Goal: Task Accomplishment & Management: Manage account settings

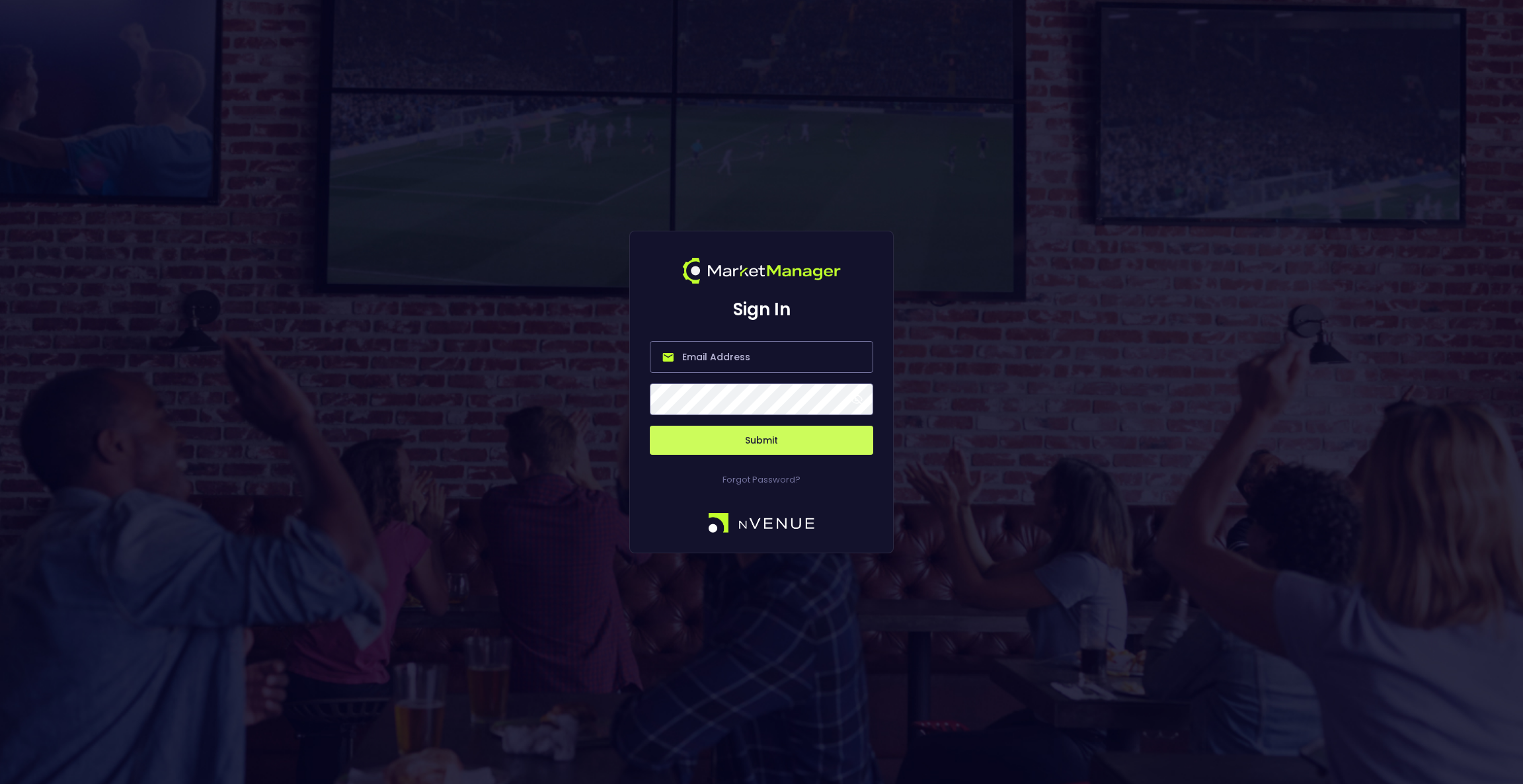
type input "[EMAIL_ADDRESS][DOMAIN_NAME]"
click at [747, 438] on button "Submit" at bounding box center [761, 441] width 224 height 29
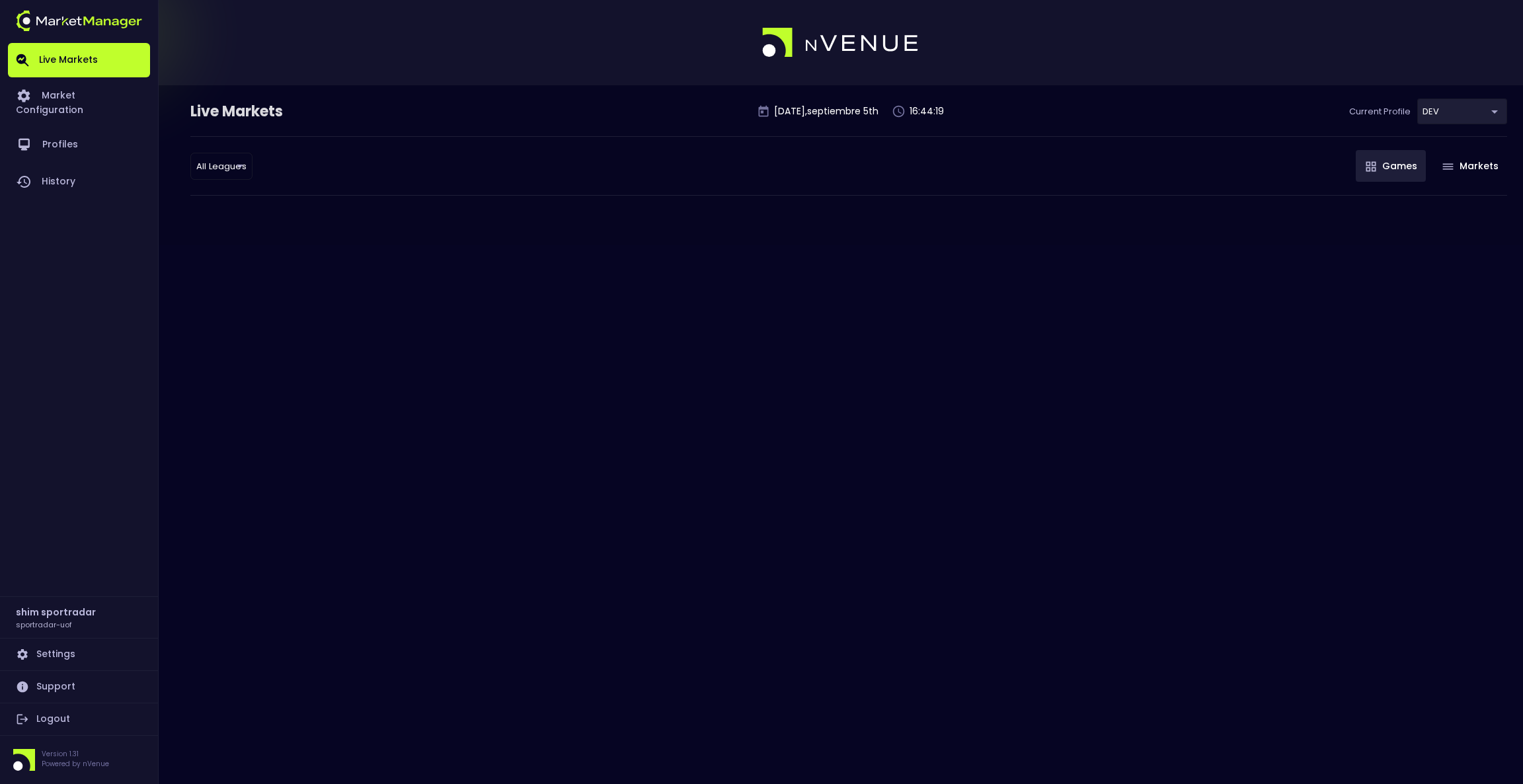
click at [1465, 110] on body "Live Markets Market Configuration Profiles History shim sportradar sportradar-u…" at bounding box center [761, 392] width 1523 height 784
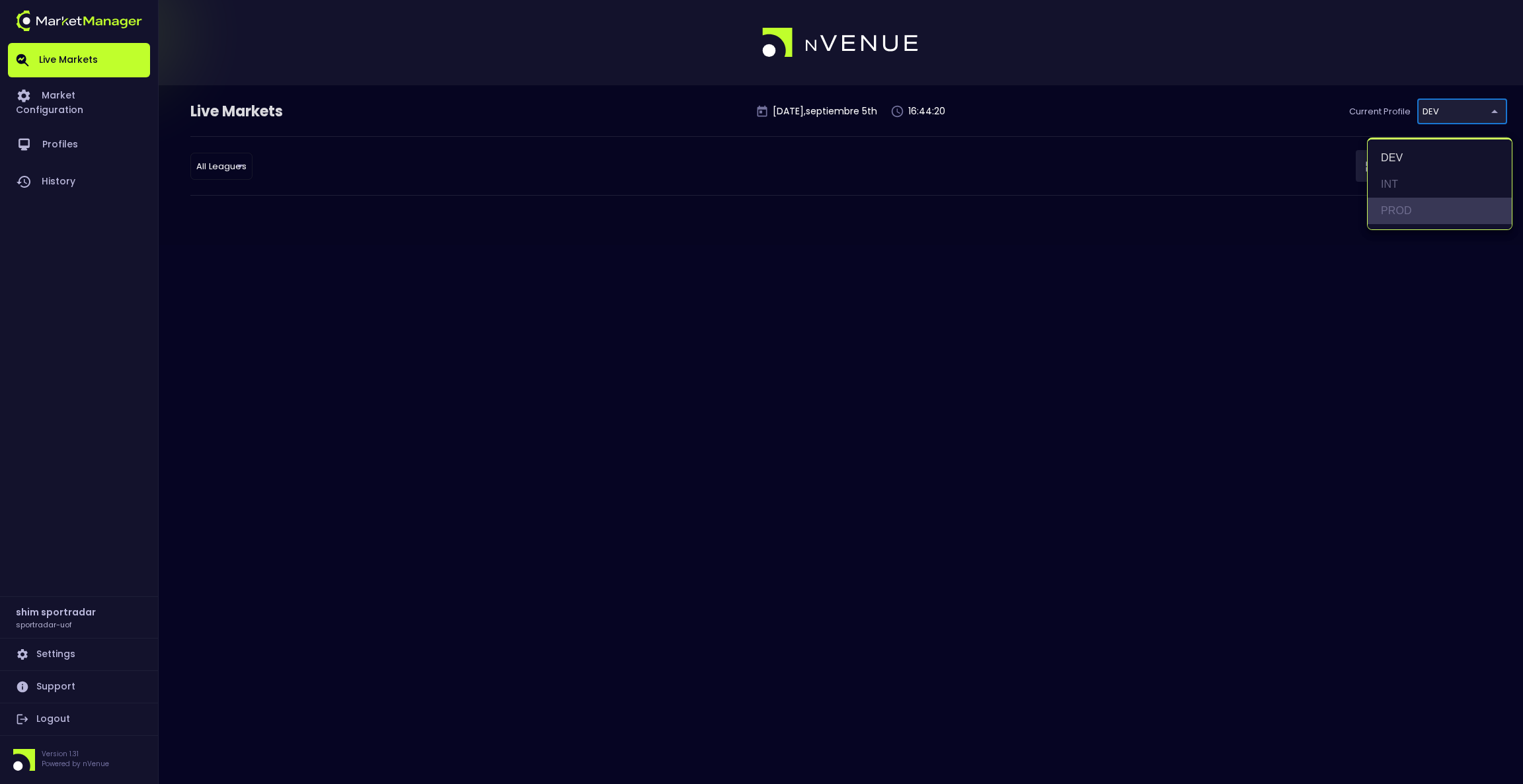
click at [1412, 205] on li "PROD" at bounding box center [1440, 211] width 144 height 27
type input "92faa2e0-1ff4-4d95-aa8e-9001997e8080"
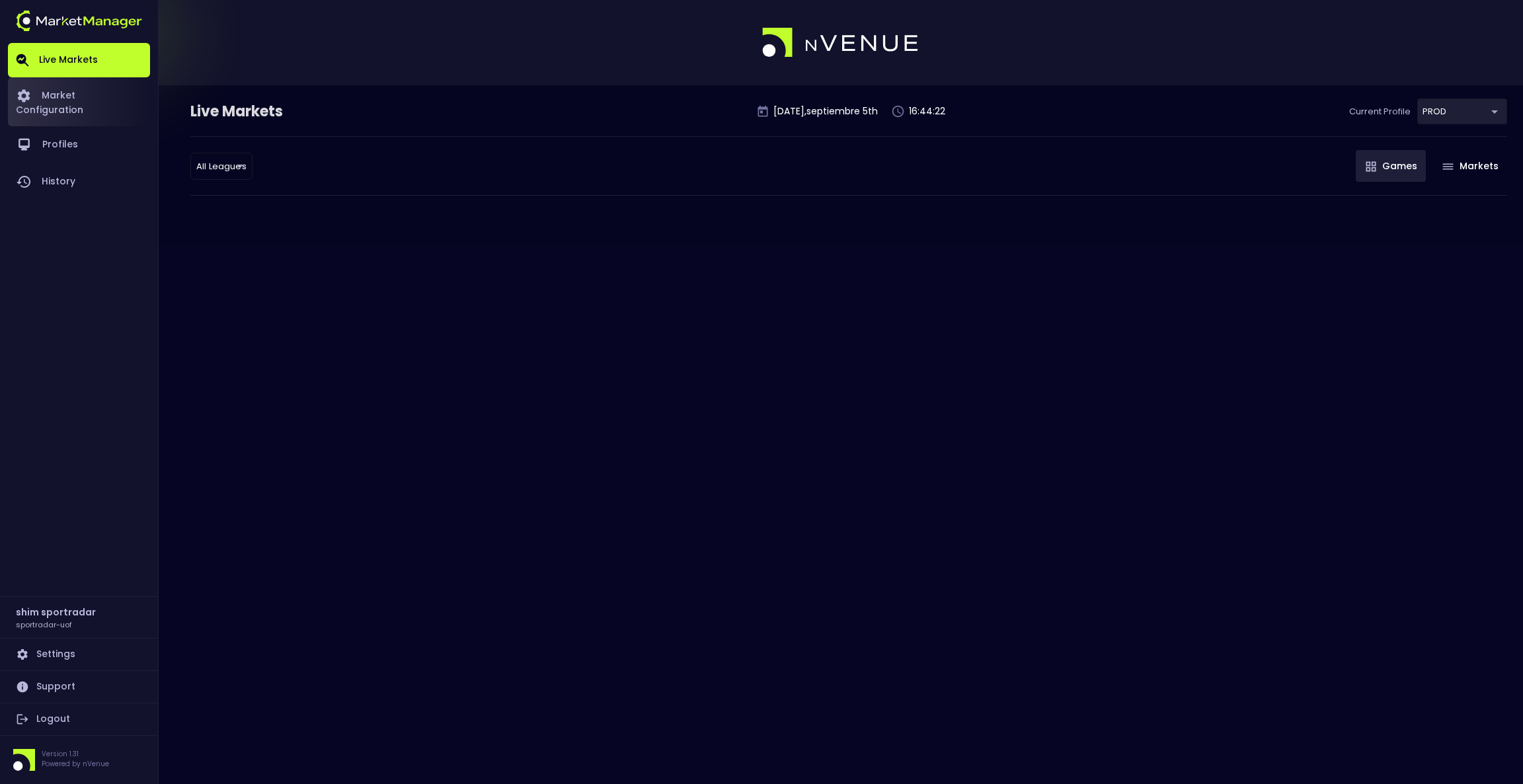
click at [92, 97] on link "Market Configuration" at bounding box center [79, 101] width 142 height 49
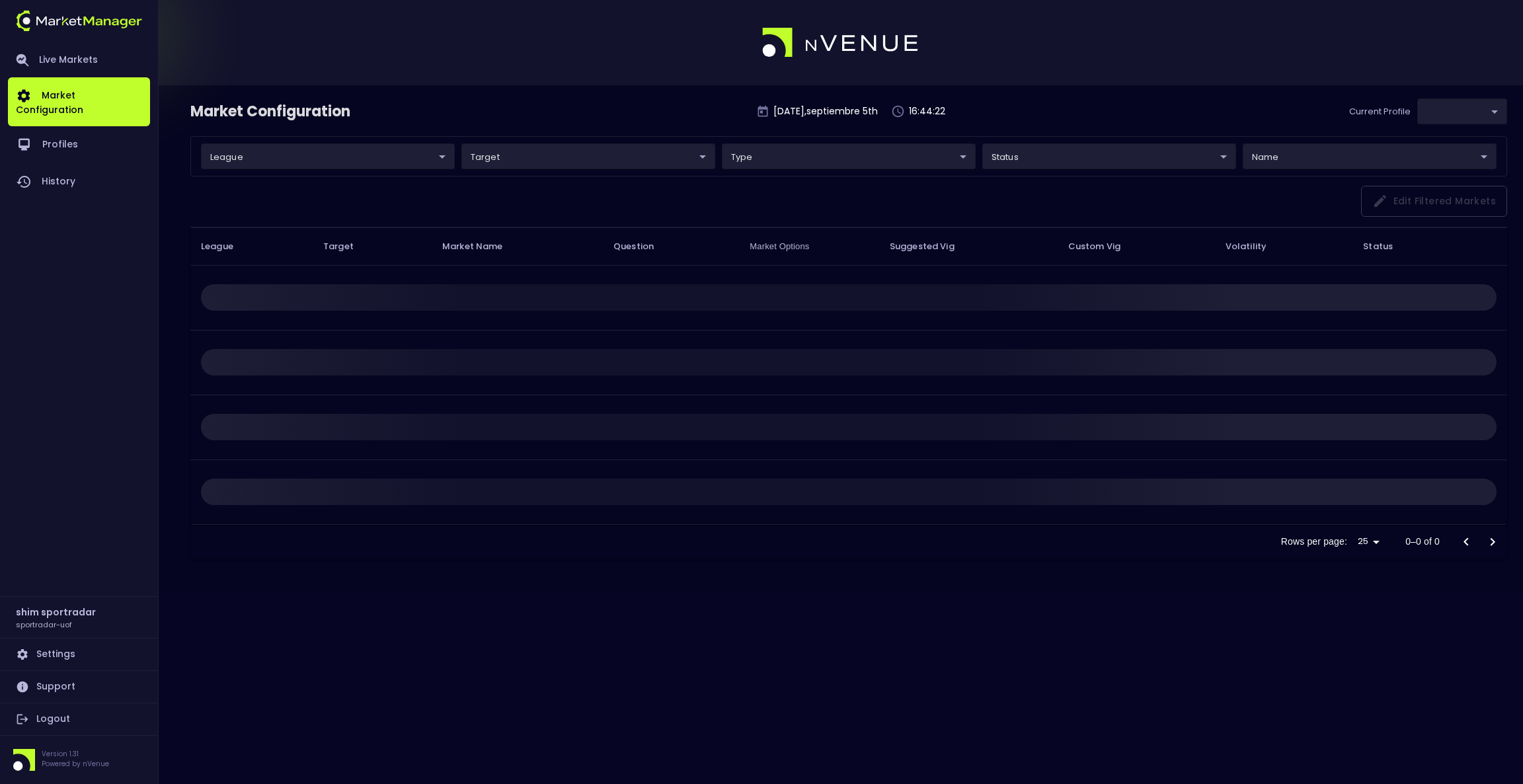
type input "92faa2e0-1ff4-4d95-aa8e-9001997e8080"
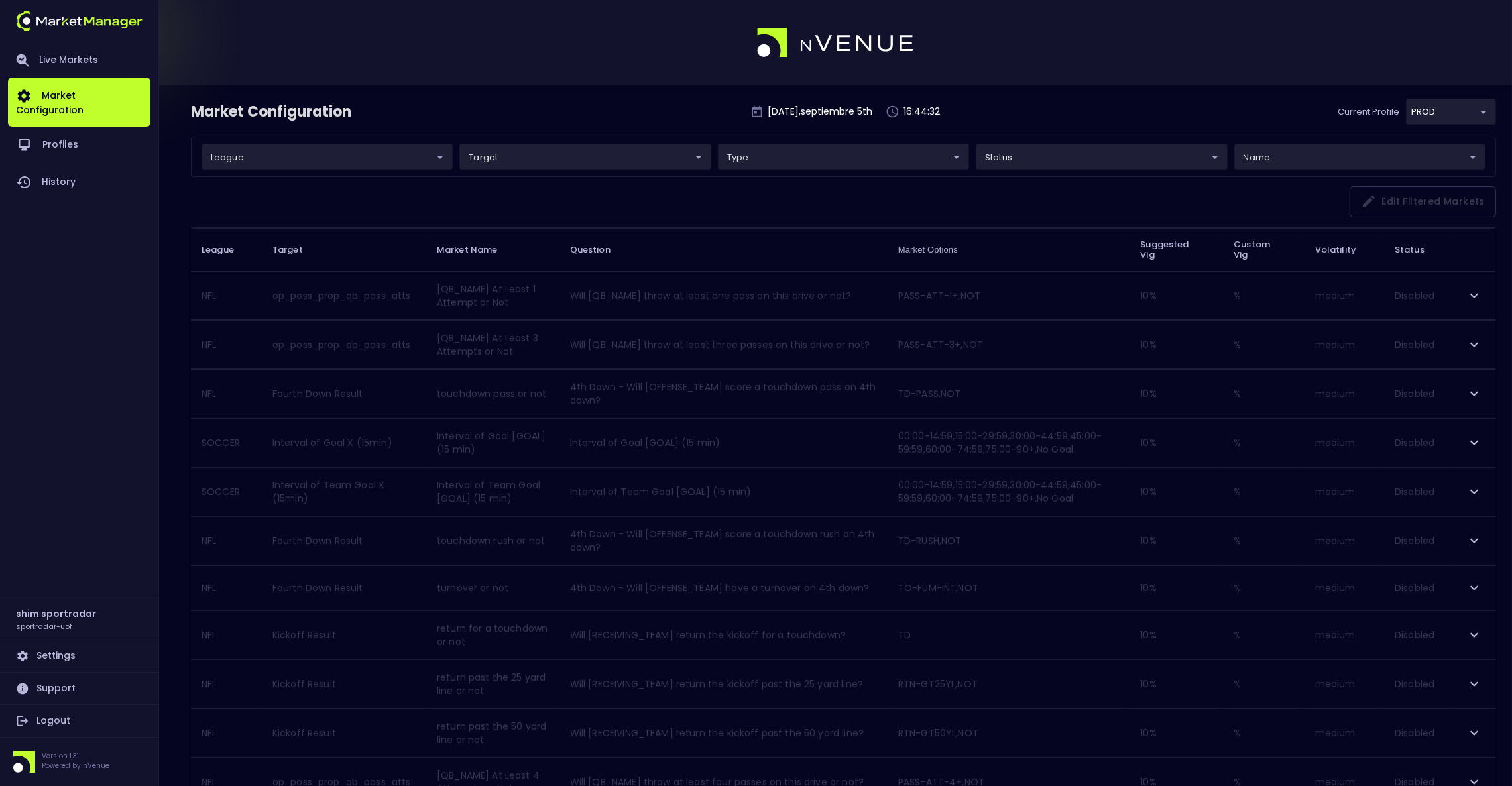
click at [435, 159] on body "Live Markets Market Configuration Profiles History shim sportradar sportradar-u…" at bounding box center [756, 783] width 1512 height 1567
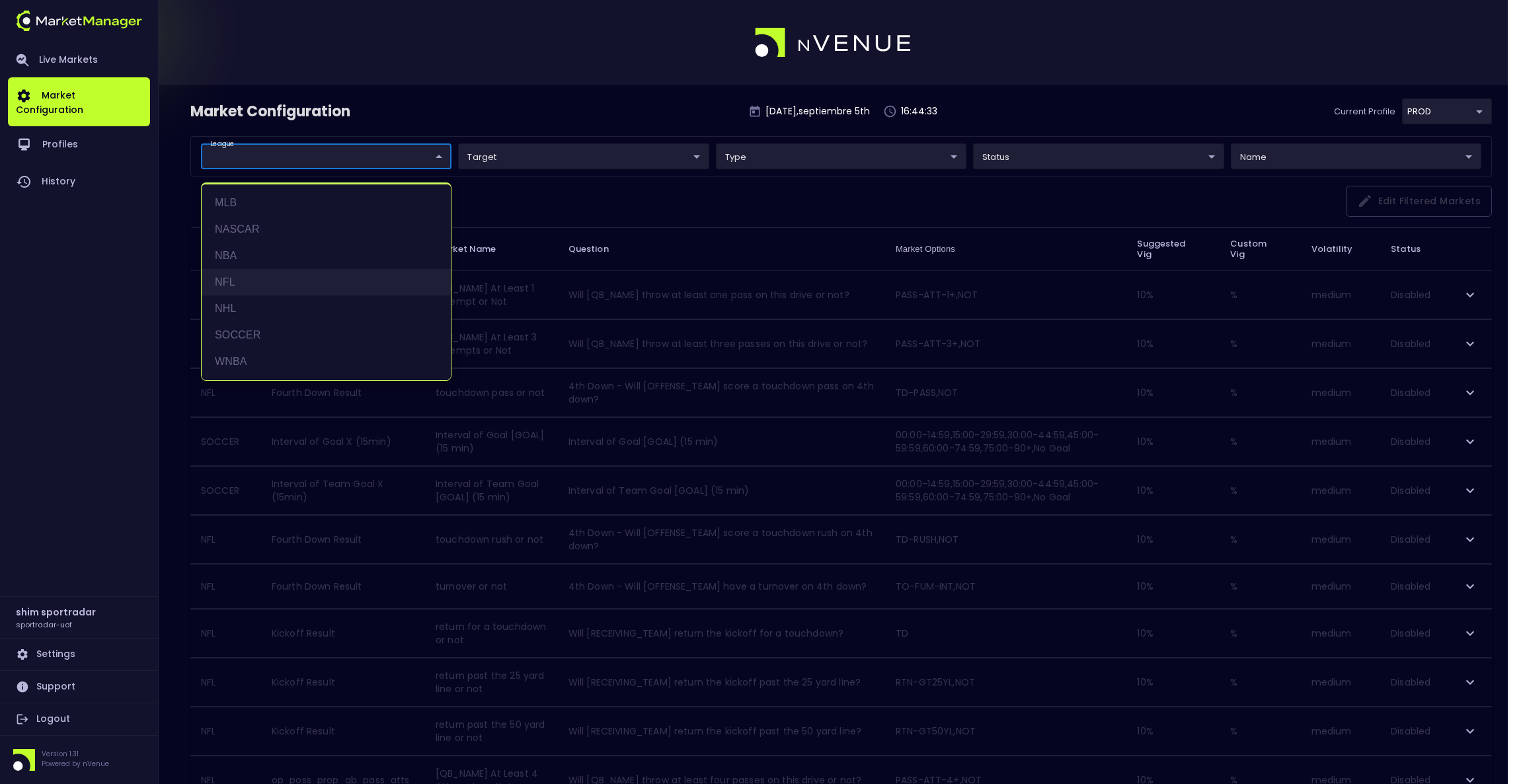
click at [293, 275] on li "NFL" at bounding box center [326, 282] width 249 height 27
type input "NFL"
click at [533, 74] on div at bounding box center [761, 392] width 1523 height 784
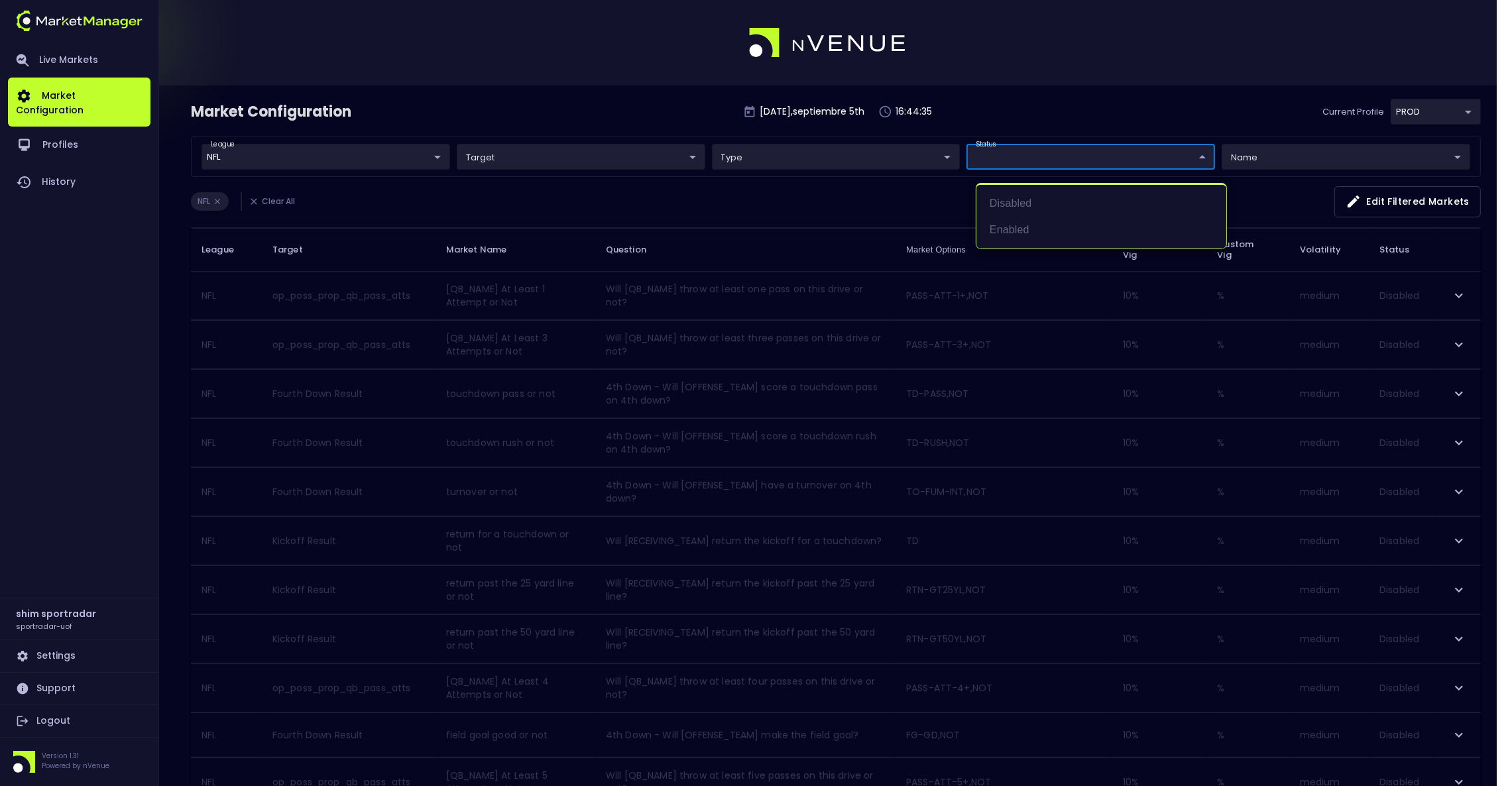
click at [1194, 159] on body "Live Markets Market Configuration Profiles History shim sportradar sportradar-u…" at bounding box center [756, 778] width 1512 height 1556
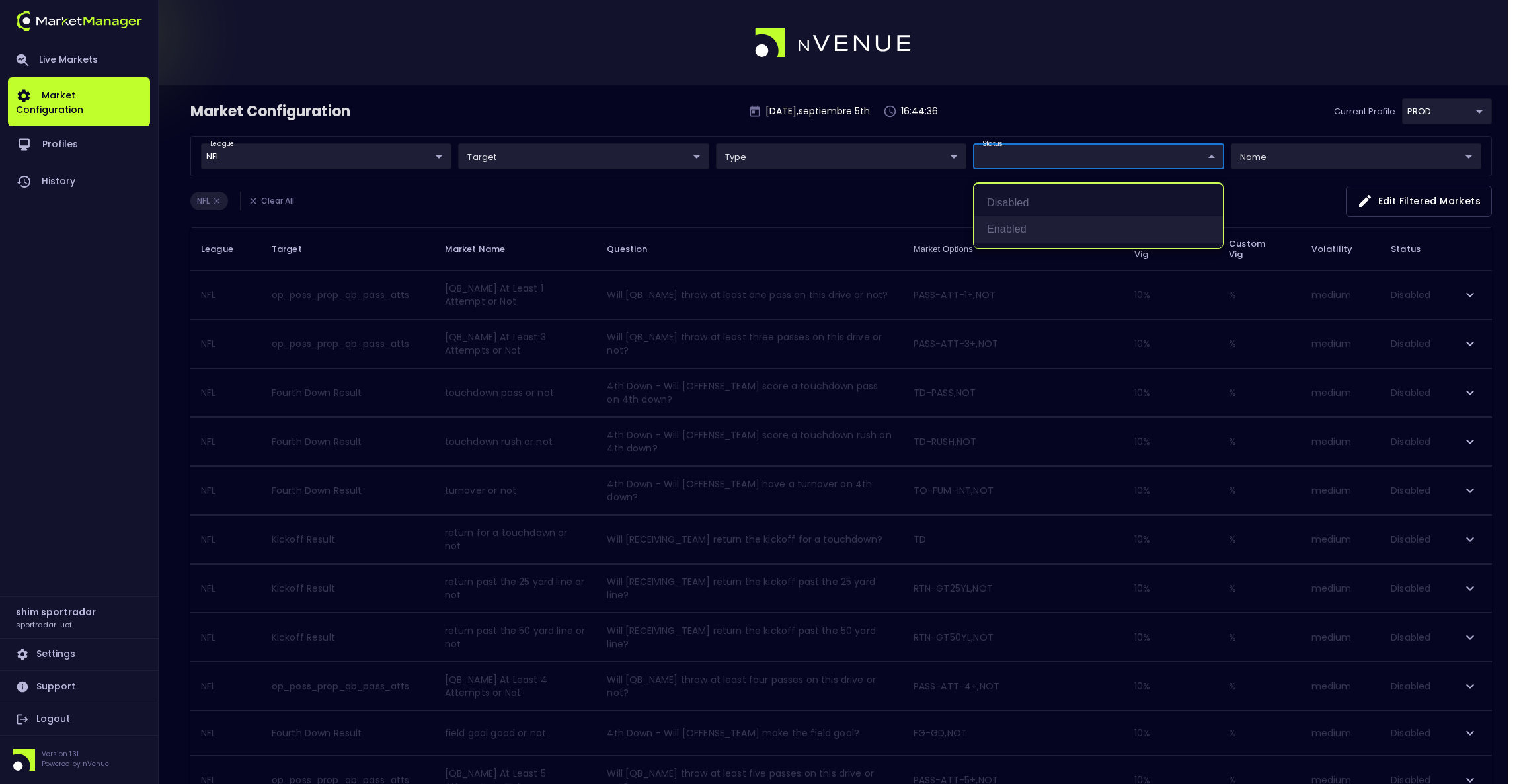
click at [1022, 225] on li "Enabled" at bounding box center [1098, 229] width 249 height 27
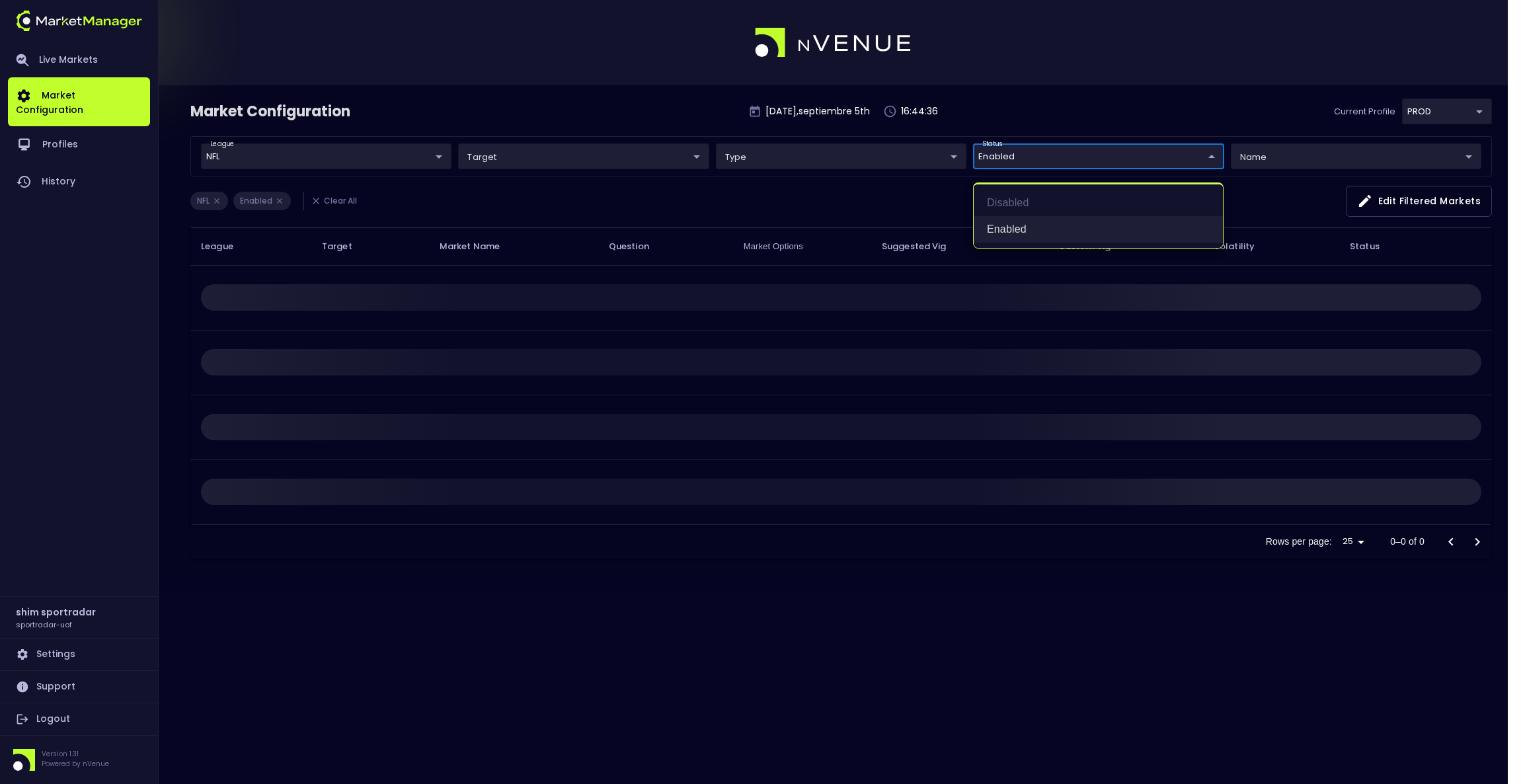
type input "Enabled"
click at [617, 102] on div at bounding box center [761, 392] width 1523 height 784
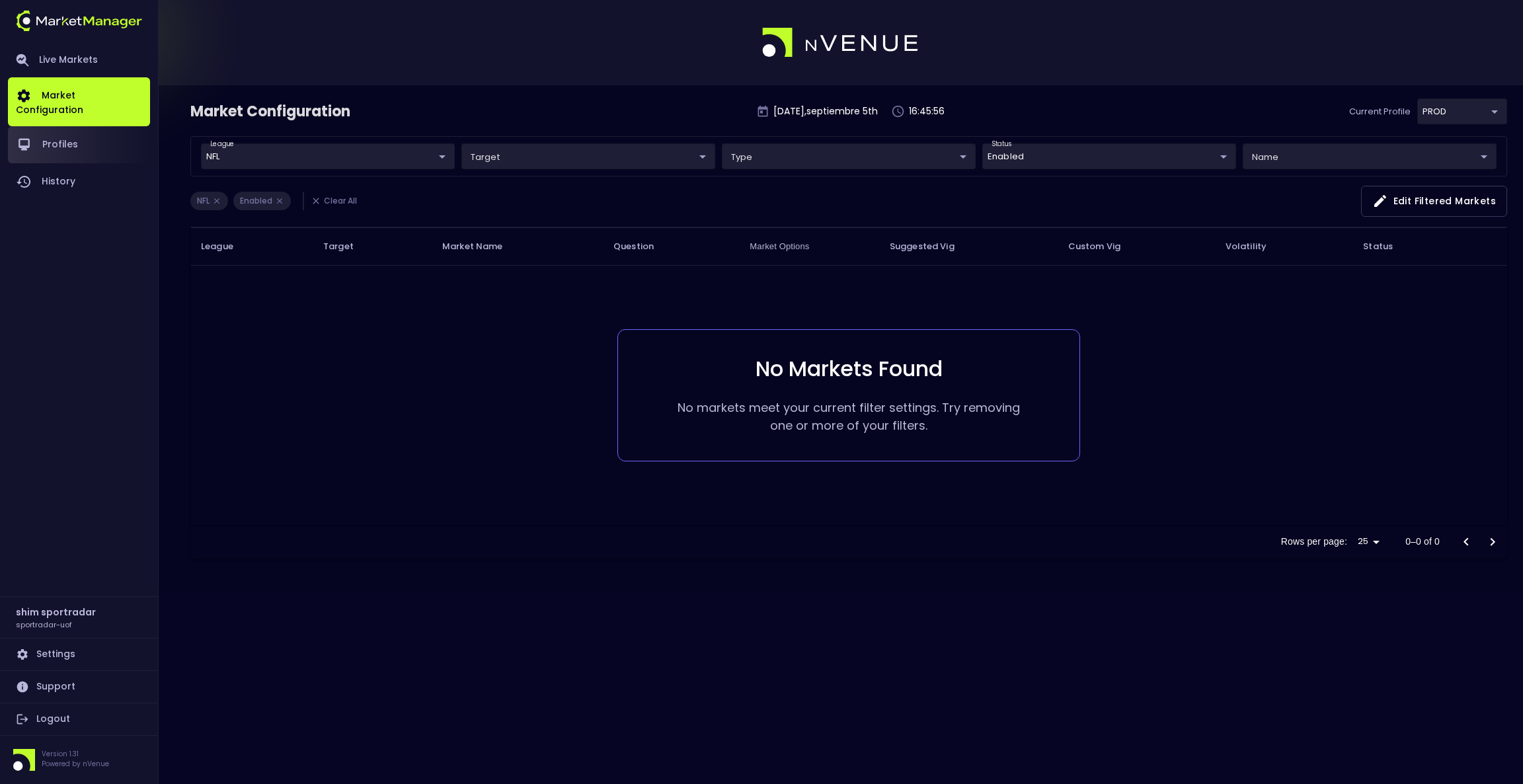
click at [64, 131] on link "Profiles" at bounding box center [79, 144] width 142 height 37
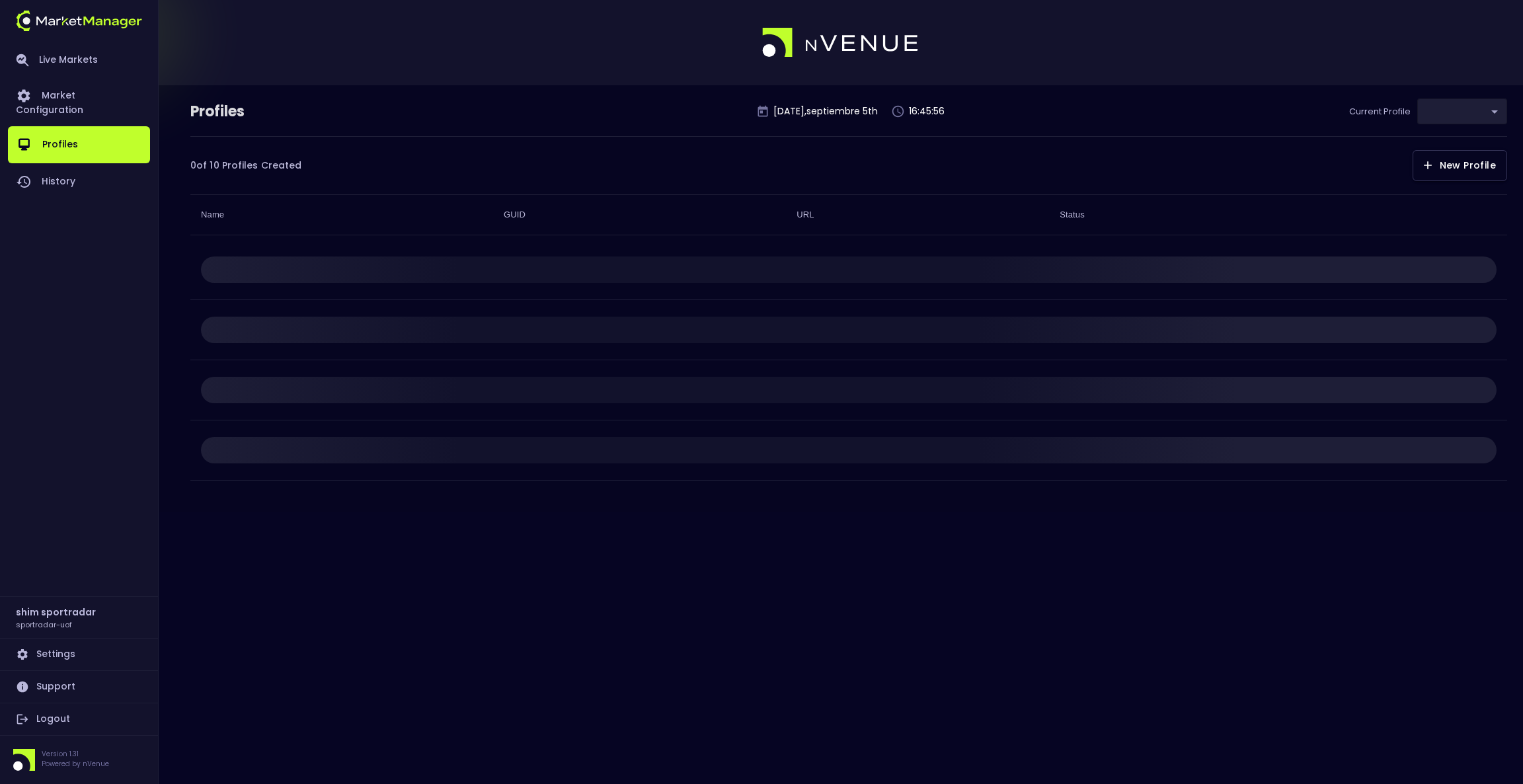
type input "92faa2e0-1ff4-4d95-aa8e-9001997e8080"
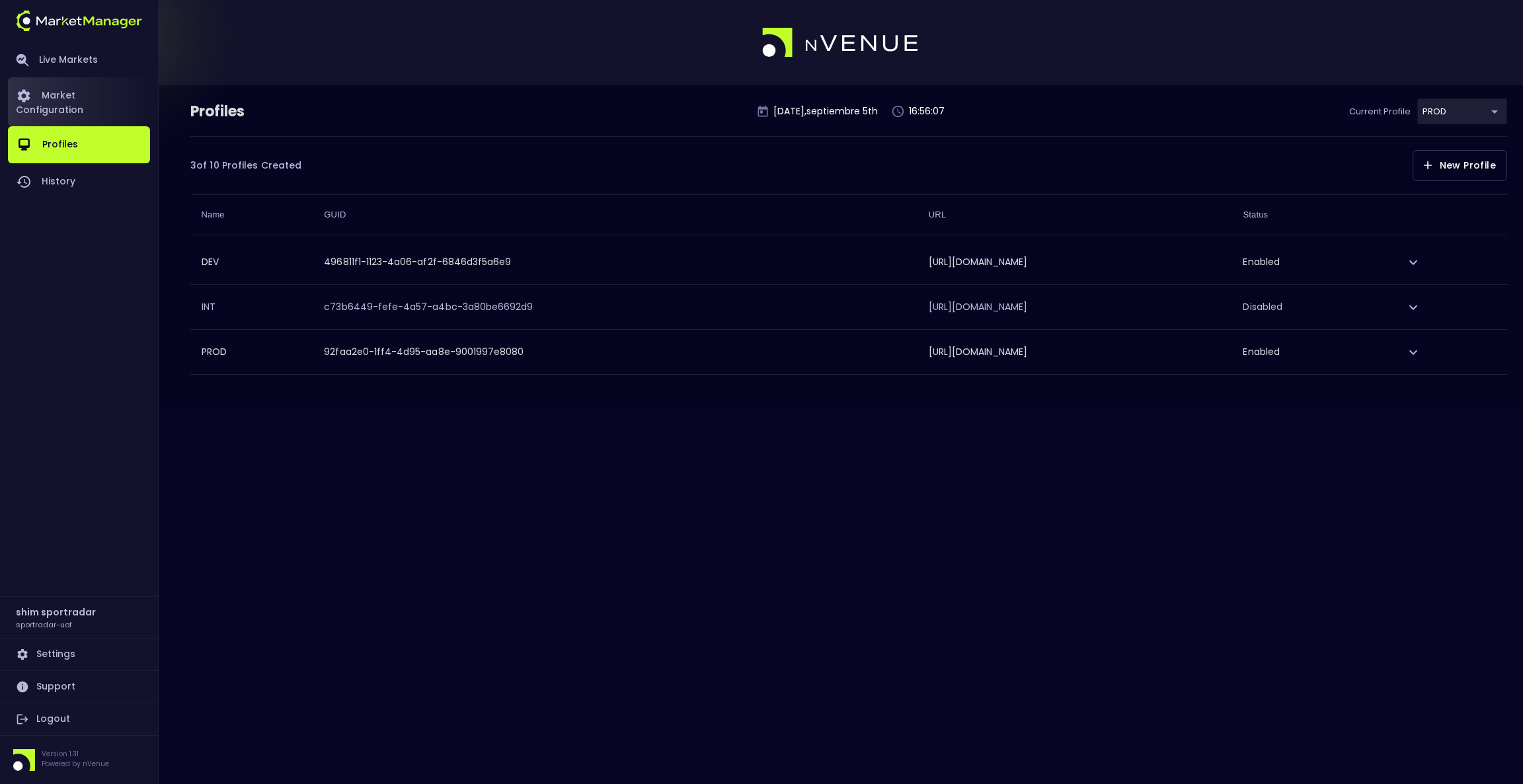
click at [85, 88] on link "Market Configuration" at bounding box center [79, 101] width 142 height 49
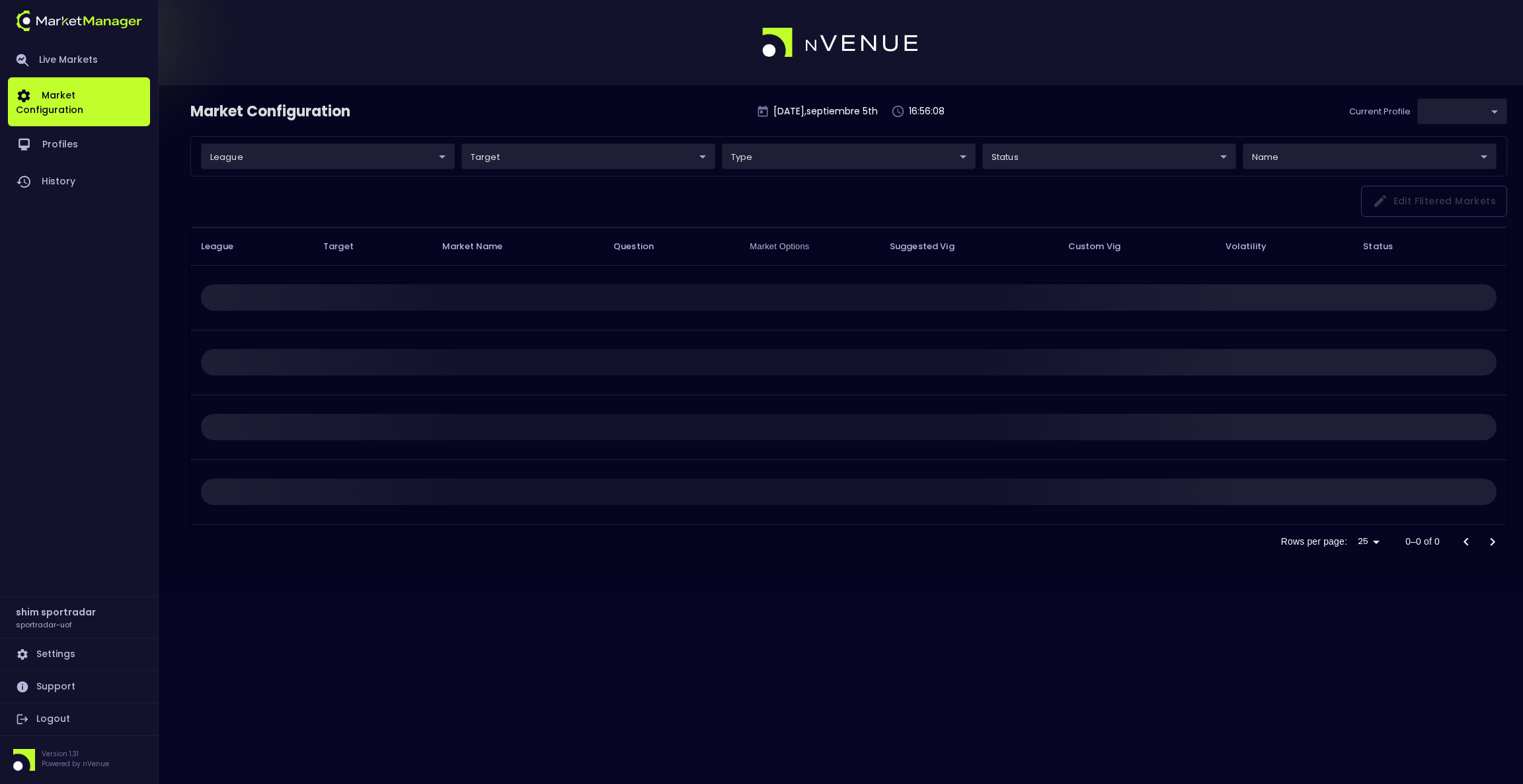
type input "92faa2e0-1ff4-4d95-aa8e-9001997e8080"
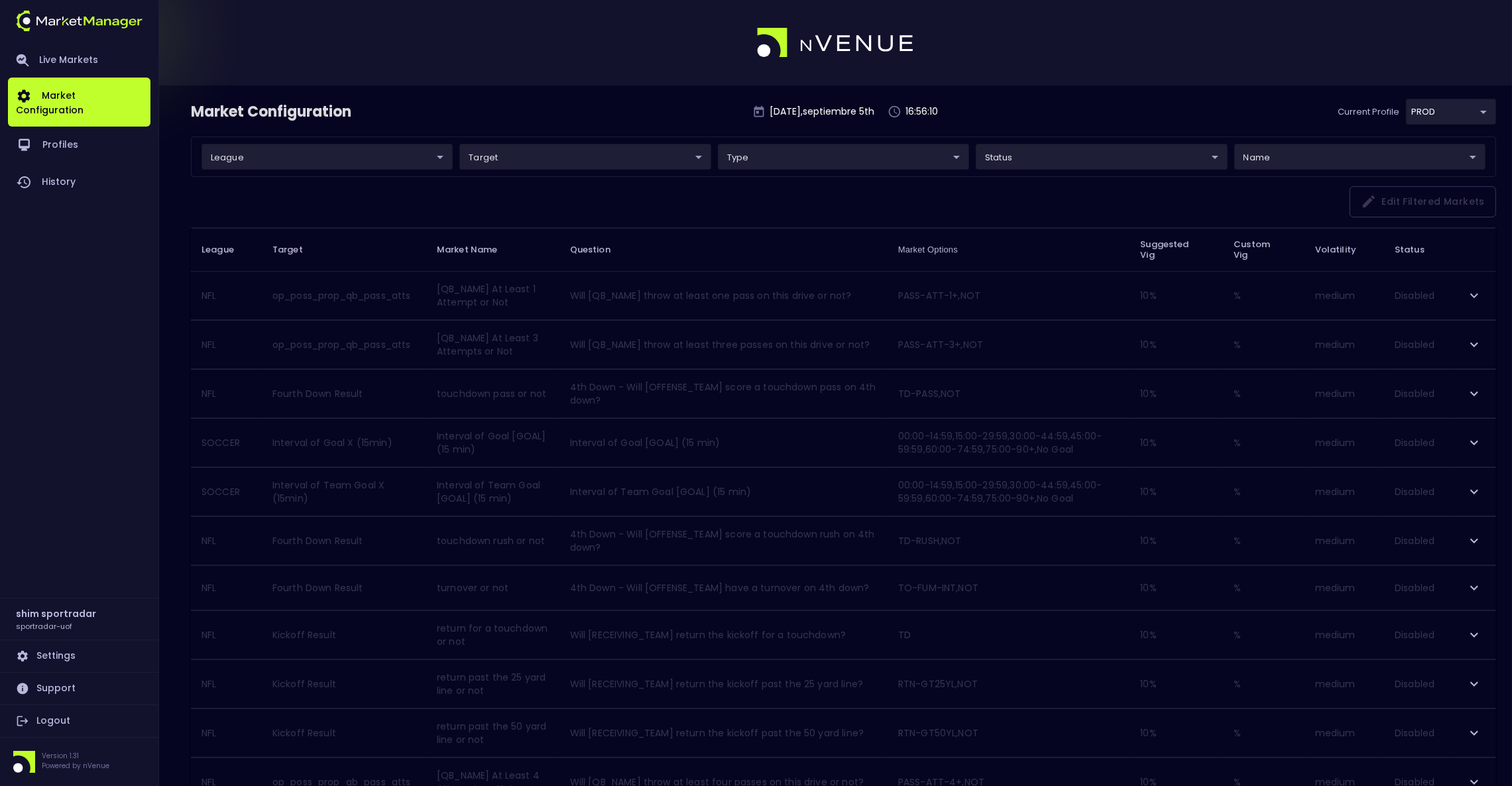
click at [361, 149] on body "Live Markets Market Configuration Profiles History shim sportradar sportradar-u…" at bounding box center [756, 783] width 1512 height 1567
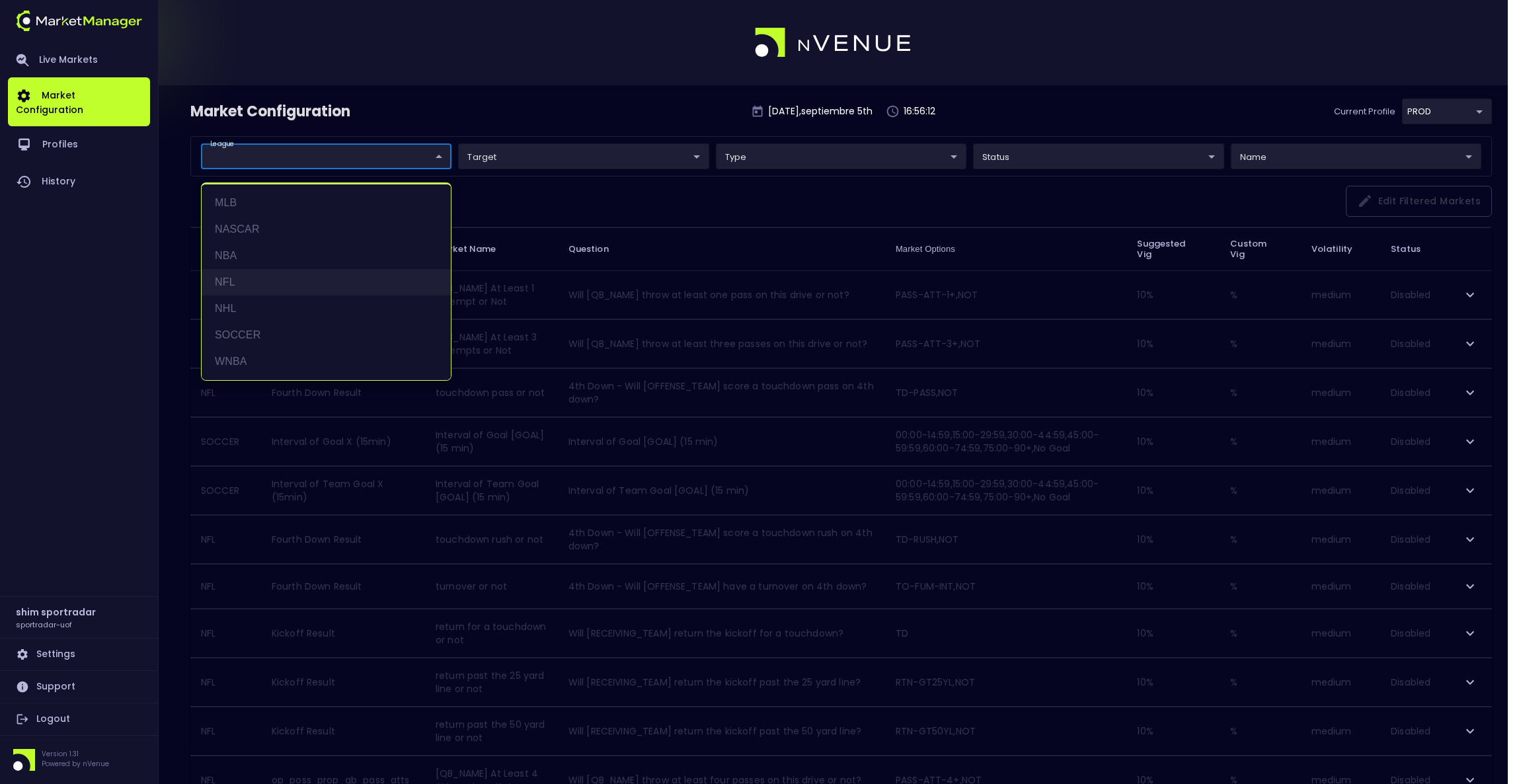
click at [287, 284] on li "NFL" at bounding box center [326, 282] width 249 height 27
type input "NFL"
click at [999, 162] on div at bounding box center [761, 392] width 1523 height 784
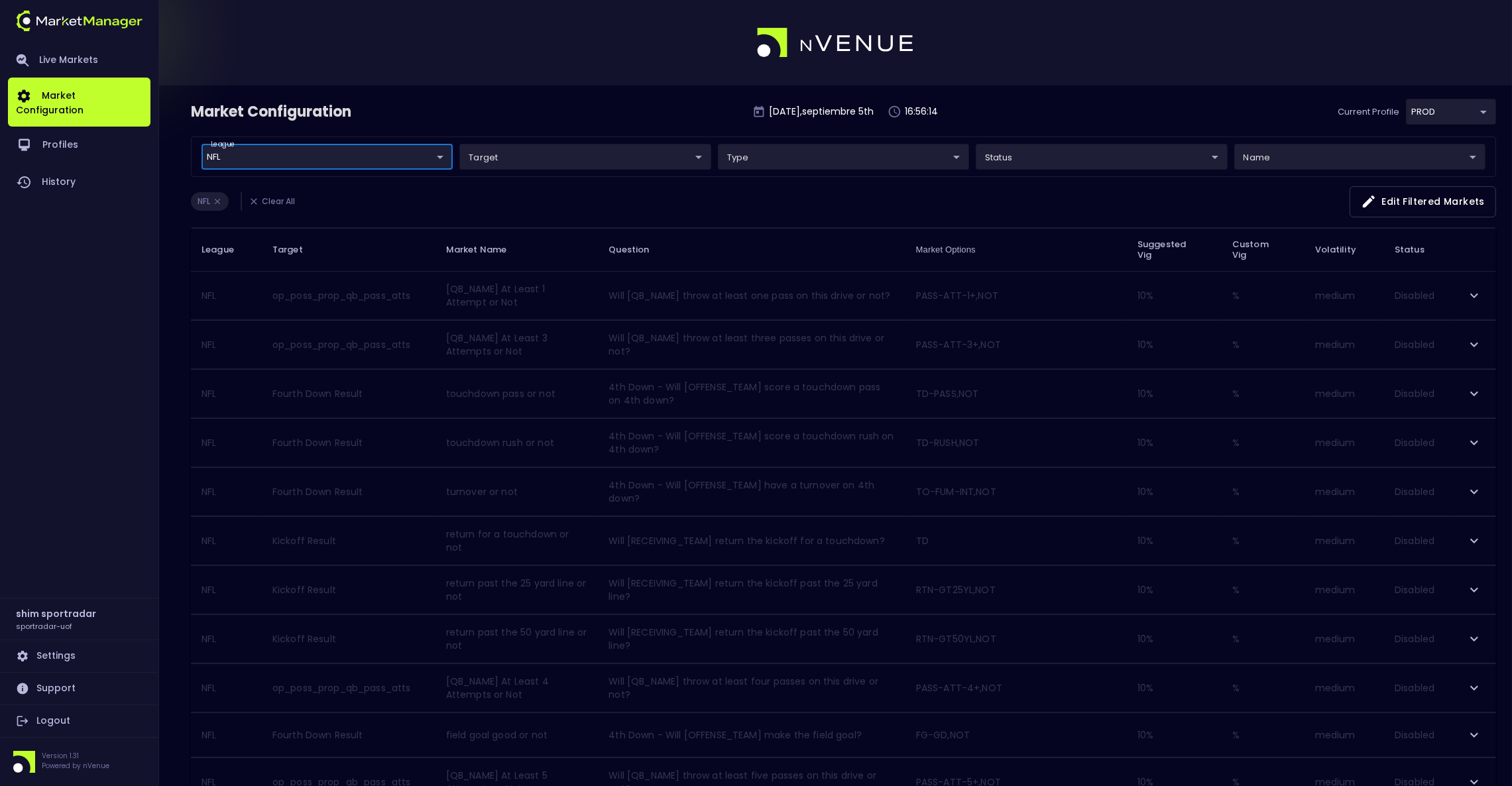
click at [1018, 157] on body "Live Markets Market Configuration Profiles History shim sportradar sportradar-u…" at bounding box center [756, 778] width 1512 height 1556
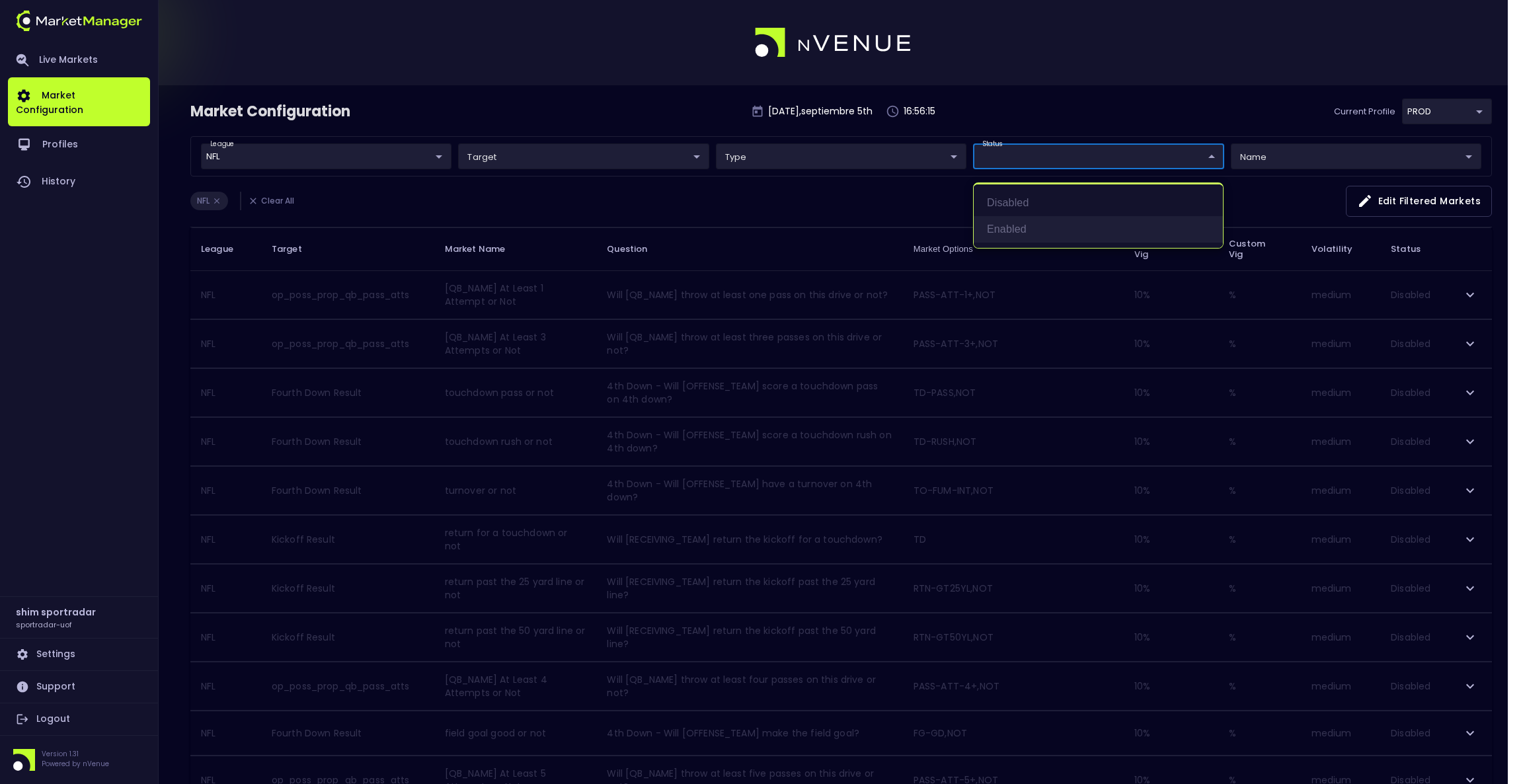
click at [1010, 226] on li "Enabled" at bounding box center [1098, 229] width 249 height 27
type input "Enabled"
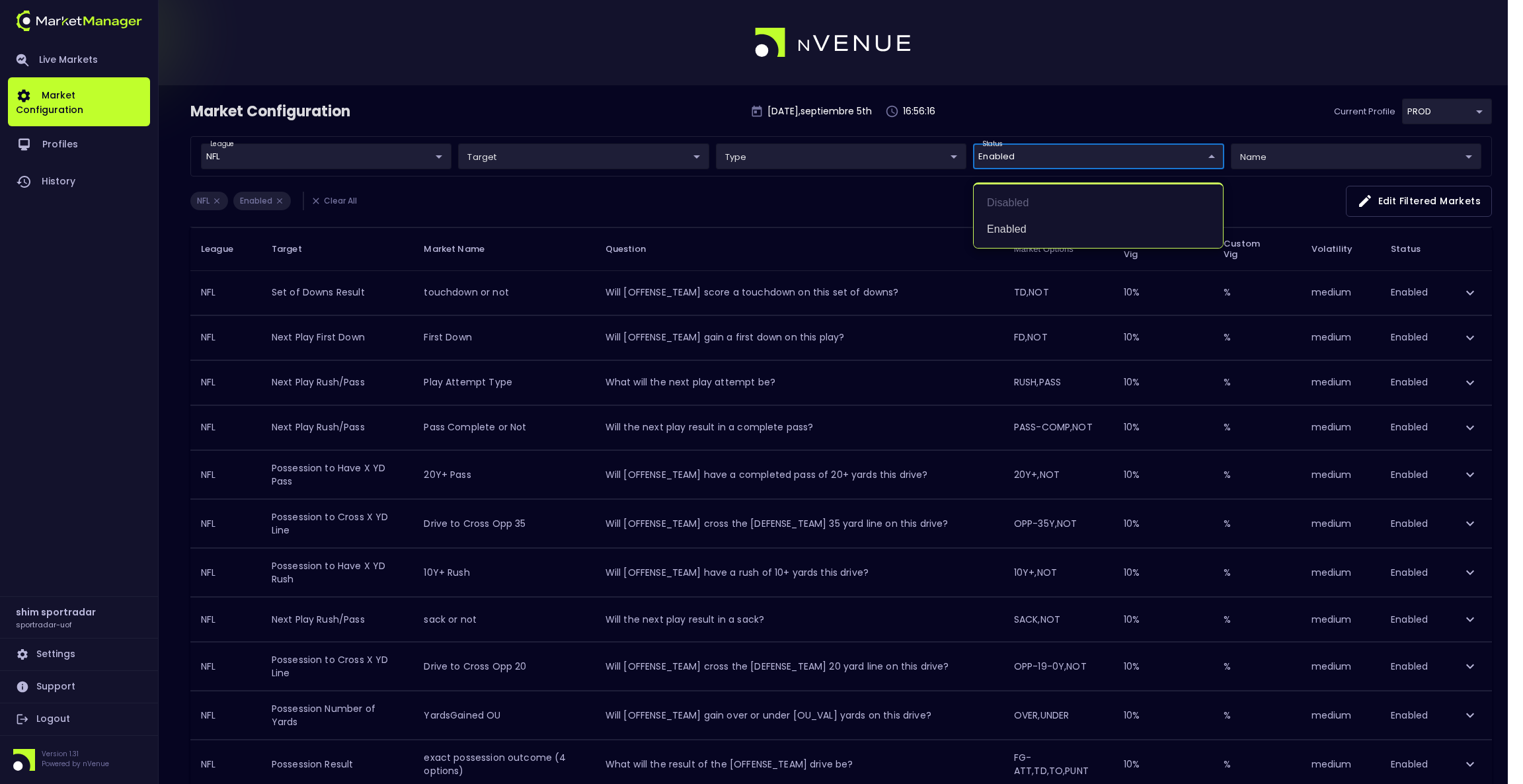
click at [1009, 90] on div at bounding box center [761, 392] width 1523 height 784
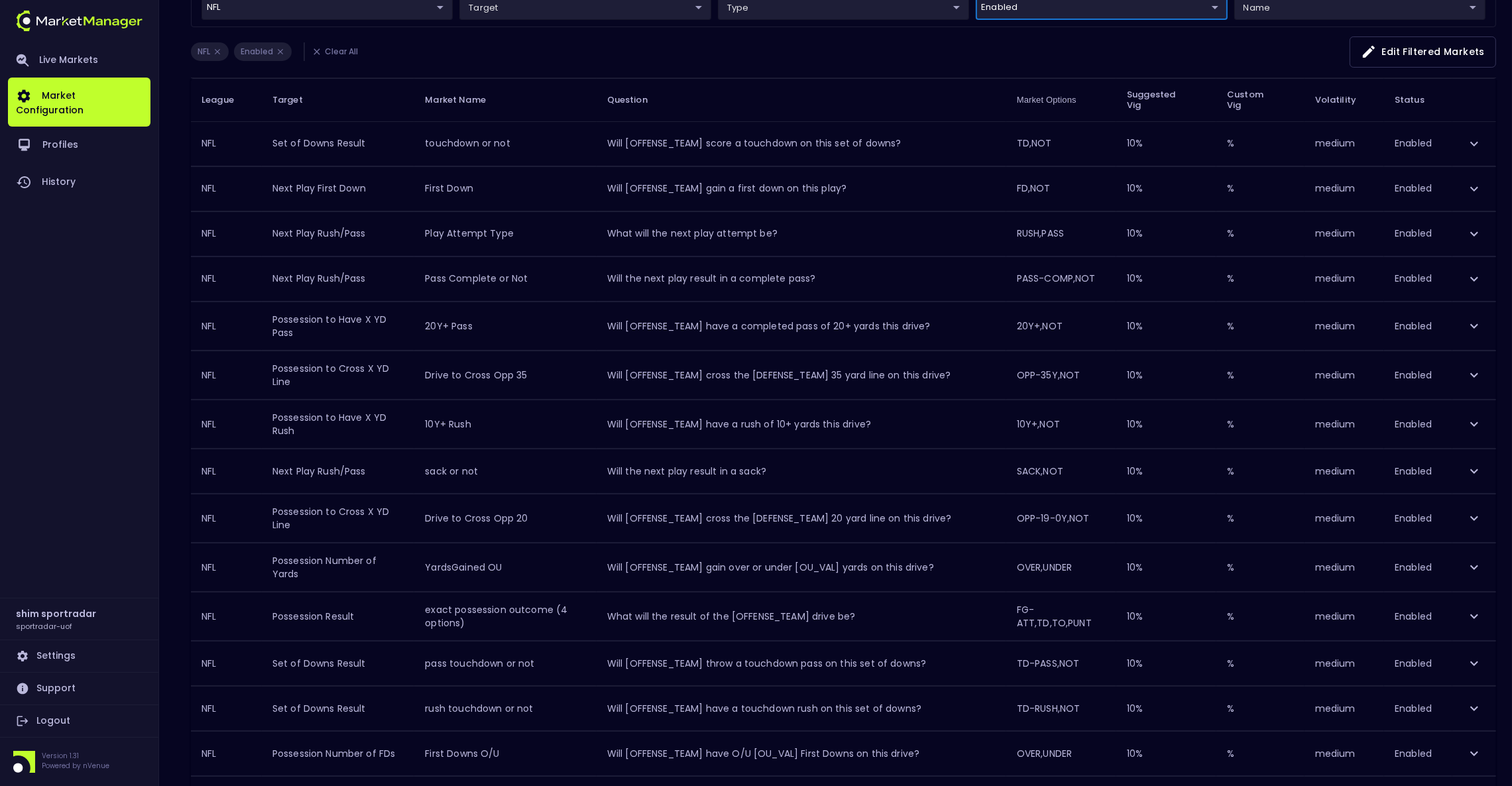
scroll to position [354, 0]
